Goal: Task Accomplishment & Management: Use online tool/utility

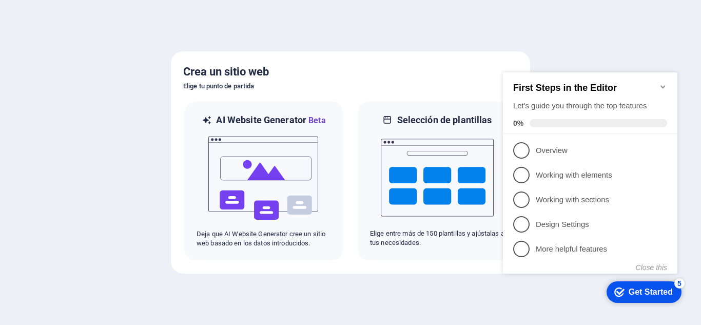
click at [596, 48] on div at bounding box center [350, 162] width 701 height 325
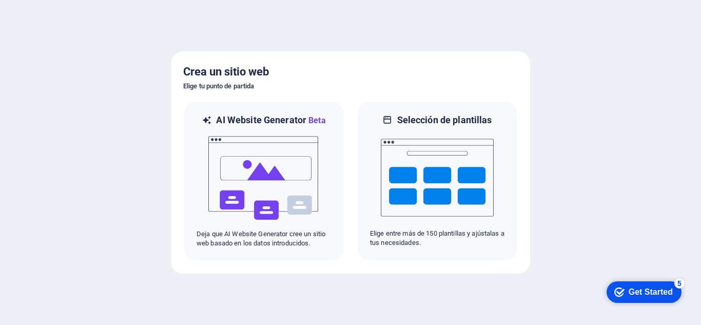
click at [634, 295] on div "Get Started" at bounding box center [651, 291] width 44 height 9
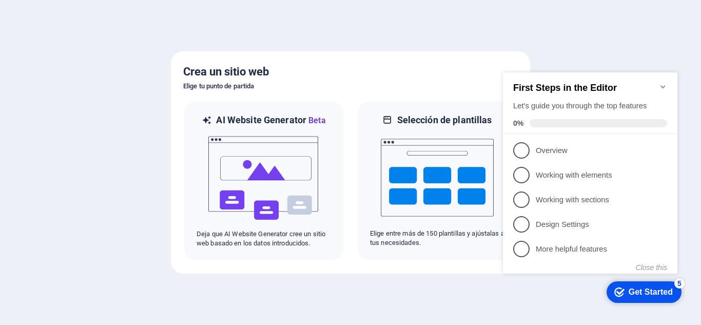
click at [496, 284] on div at bounding box center [350, 162] width 701 height 325
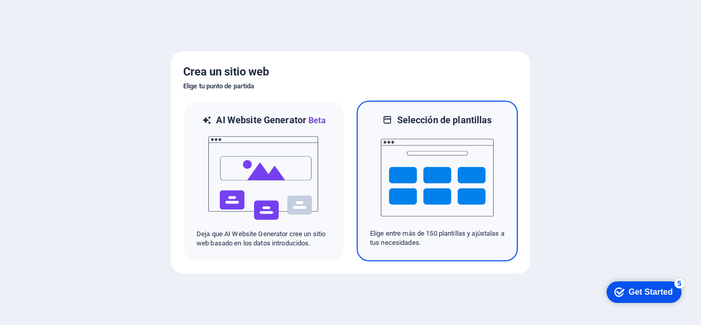
click at [455, 161] on img at bounding box center [437, 177] width 113 height 103
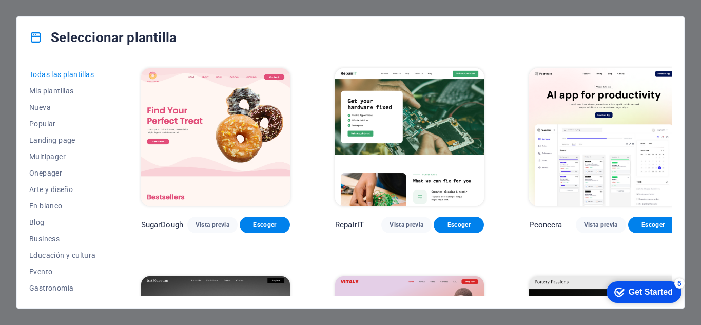
click at [685, 16] on div "Seleccionar plantilla Todas las plantillas Mis plantillas Nueva Popular Landing…" at bounding box center [350, 162] width 701 height 325
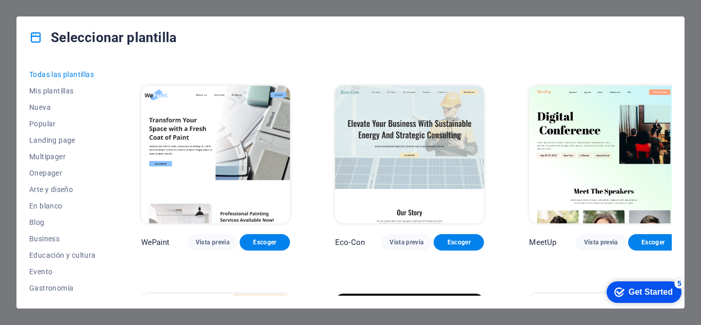
scroll to position [1129, 0]
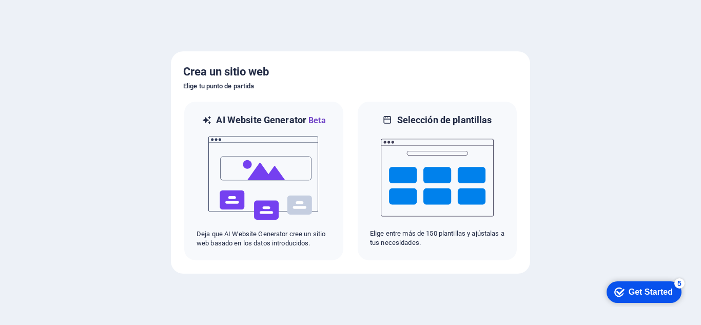
click at [147, 21] on div at bounding box center [350, 162] width 701 height 325
